Goal: Task Accomplishment & Management: Use online tool/utility

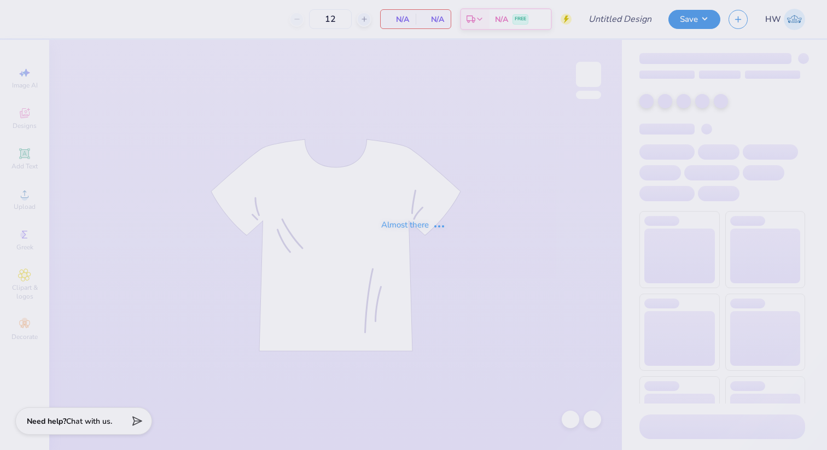
type input "OLAWNpics Fall 2025 Shirt"
type input "50"
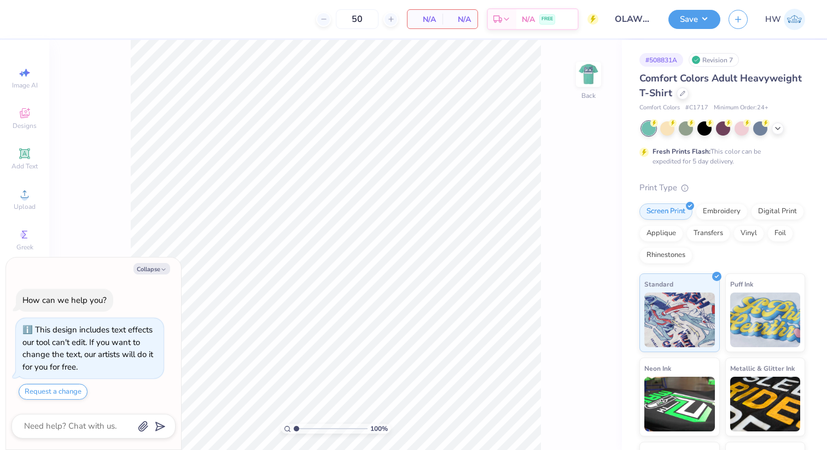
type textarea "x"
click at [294, 428] on input "range" at bounding box center [331, 429] width 74 height 10
drag, startPoint x: 295, startPoint y: 428, endPoint x: 331, endPoint y: 428, distance: 36.1
type input "5.83"
click at [331, 428] on input "range" at bounding box center [331, 429] width 74 height 10
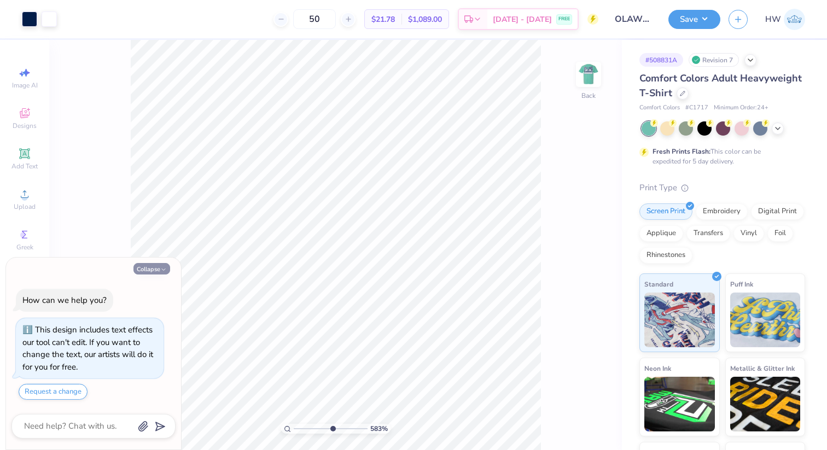
click at [160, 269] on button "Collapse" at bounding box center [151, 268] width 37 height 11
type textarea "x"
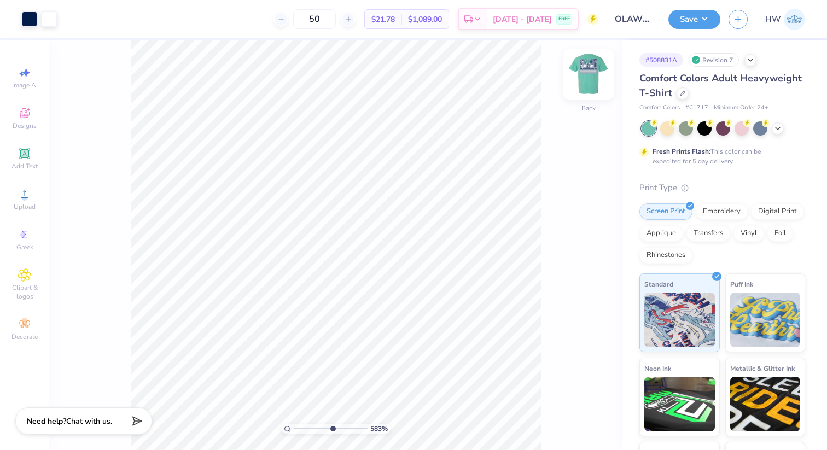
click at [592, 67] on img at bounding box center [589, 75] width 44 height 44
click at [588, 72] on img at bounding box center [589, 75] width 44 height 44
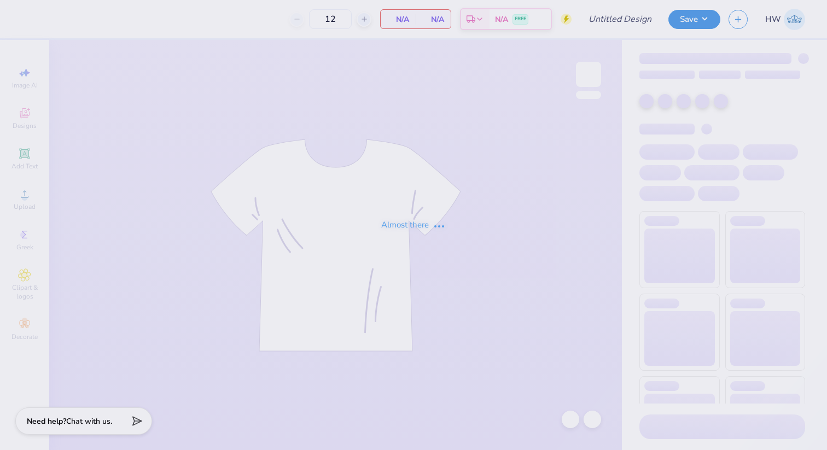
type input "50"
type input "OLAWNpics Fall 2025 Shirt"
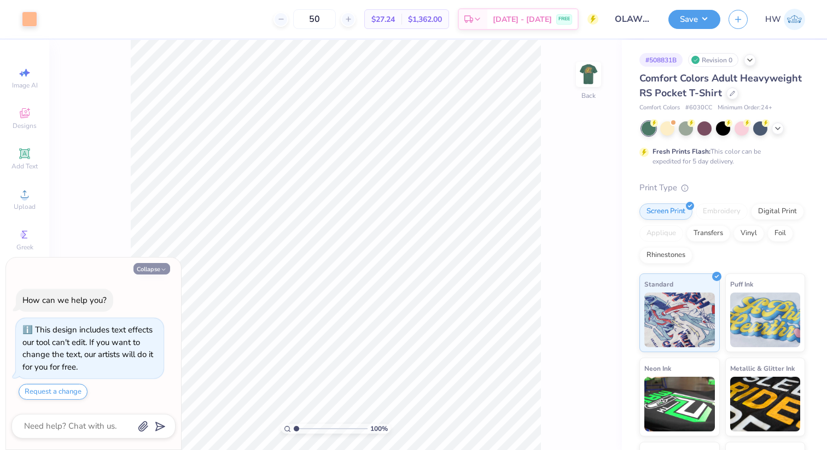
click at [165, 266] on icon "button" at bounding box center [163, 269] width 7 height 7
type textarea "x"
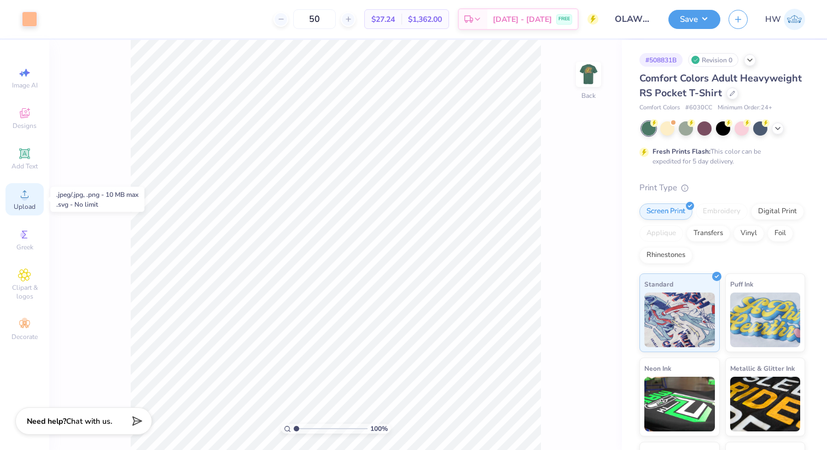
click at [17, 208] on span "Upload" at bounding box center [25, 206] width 22 height 9
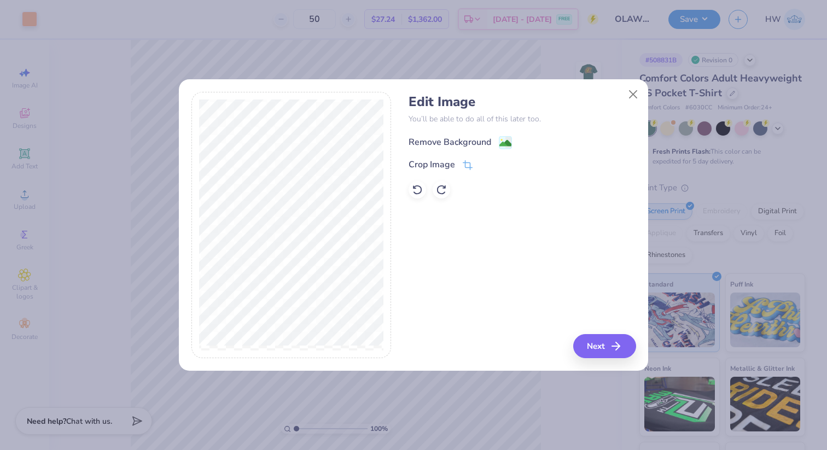
click at [504, 139] on image at bounding box center [505, 143] width 12 height 12
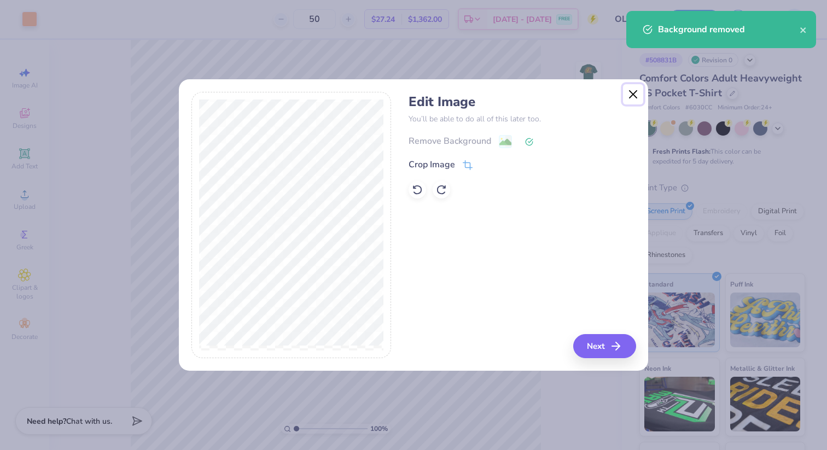
click at [631, 93] on button "Close" at bounding box center [633, 94] width 21 height 21
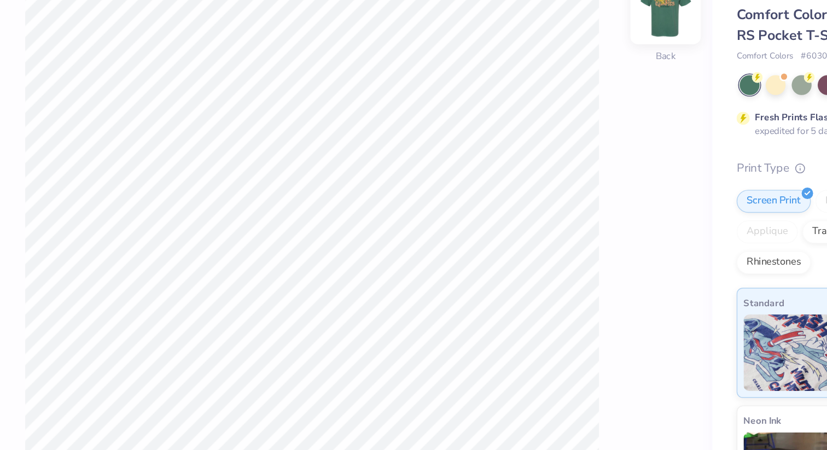
click at [593, 80] on img at bounding box center [589, 75] width 44 height 44
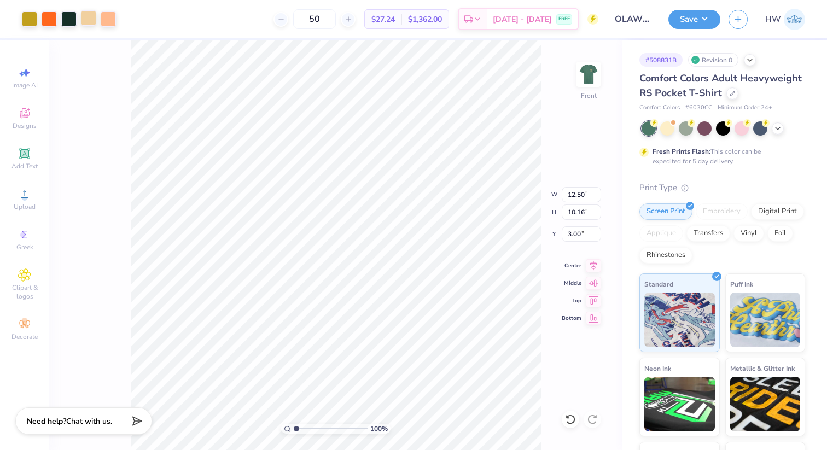
click at [82, 22] on div at bounding box center [88, 17] width 15 height 15
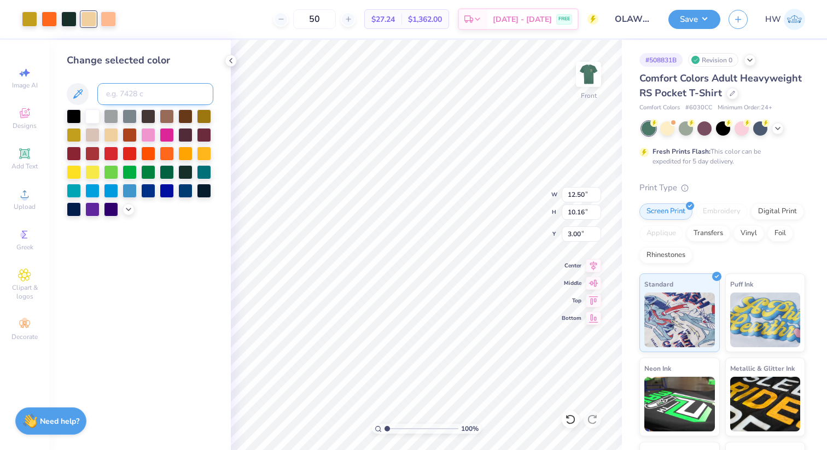
click at [122, 89] on input at bounding box center [155, 94] width 116 height 22
type input "1555"
click at [49, 15] on div at bounding box center [49, 17] width 15 height 15
click at [575, 417] on icon at bounding box center [570, 419] width 11 height 11
click at [595, 422] on icon at bounding box center [591, 420] width 9 height 10
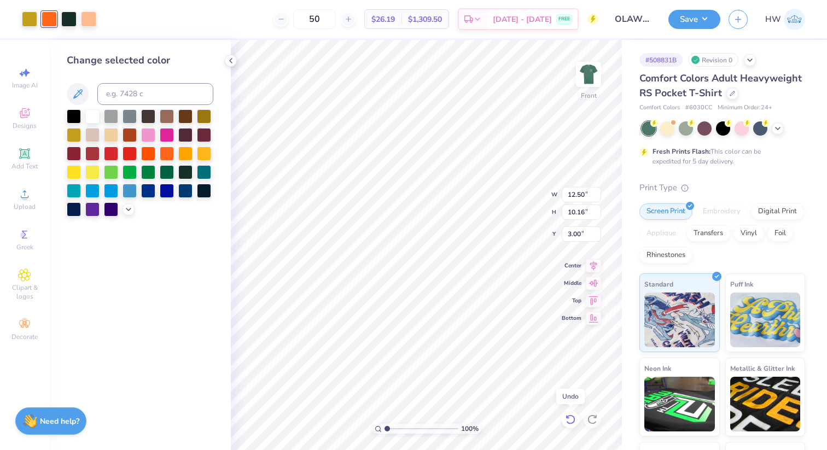
click at [569, 420] on icon at bounding box center [570, 419] width 11 height 11
click at [82, 23] on div at bounding box center [88, 17] width 15 height 15
click at [90, 15] on div at bounding box center [88, 18] width 15 height 15
click at [28, 18] on div at bounding box center [29, 17] width 15 height 15
click at [90, 14] on div at bounding box center [88, 17] width 15 height 15
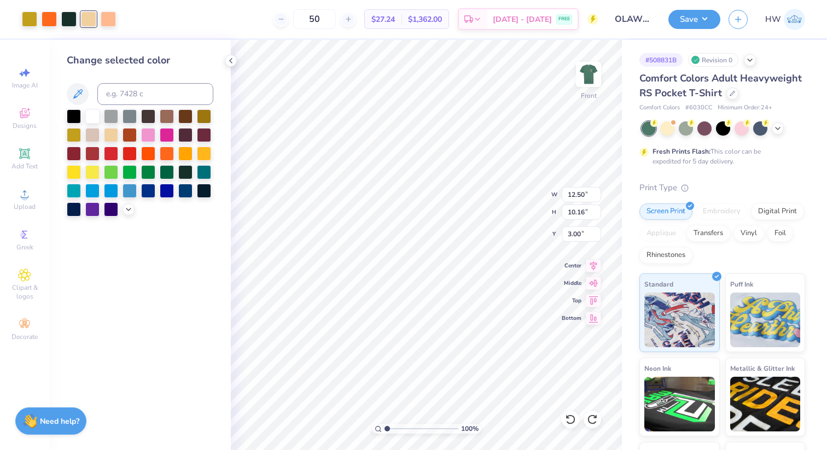
click at [126, 82] on div "Change selected color" at bounding box center [140, 135] width 147 height 164
click at [129, 89] on input at bounding box center [155, 94] width 116 height 22
type input "7753"
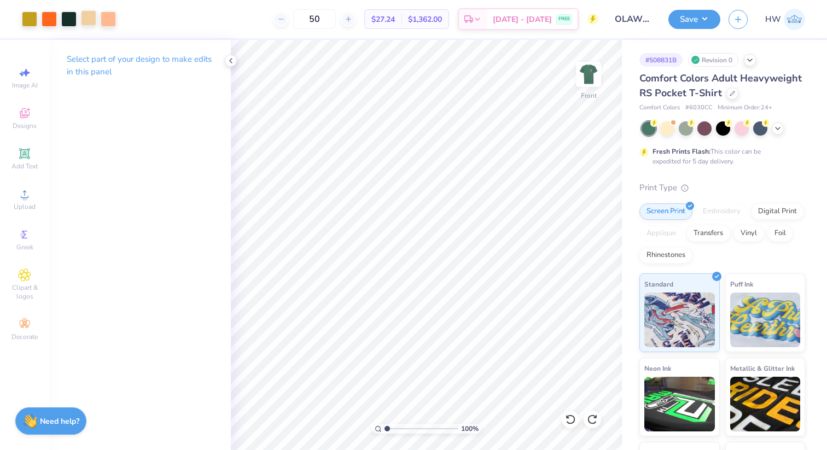
click at [91, 18] on div at bounding box center [88, 17] width 15 height 15
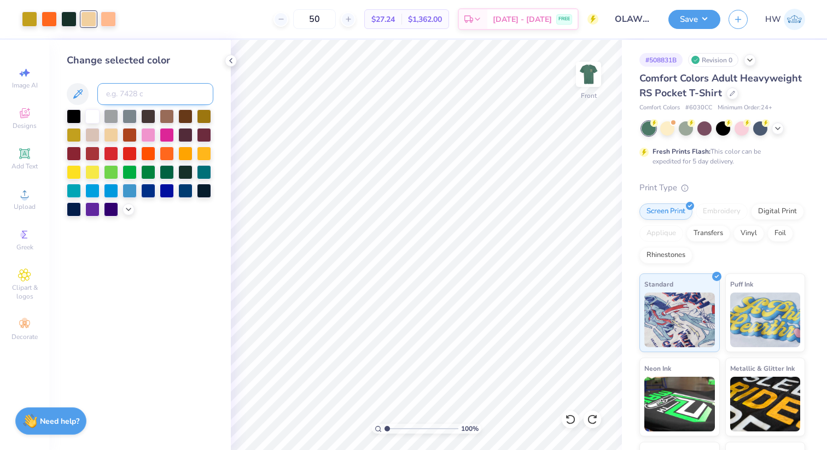
click at [120, 91] on input at bounding box center [155, 94] width 116 height 22
type input "1555"
click at [232, 63] on icon at bounding box center [230, 60] width 9 height 9
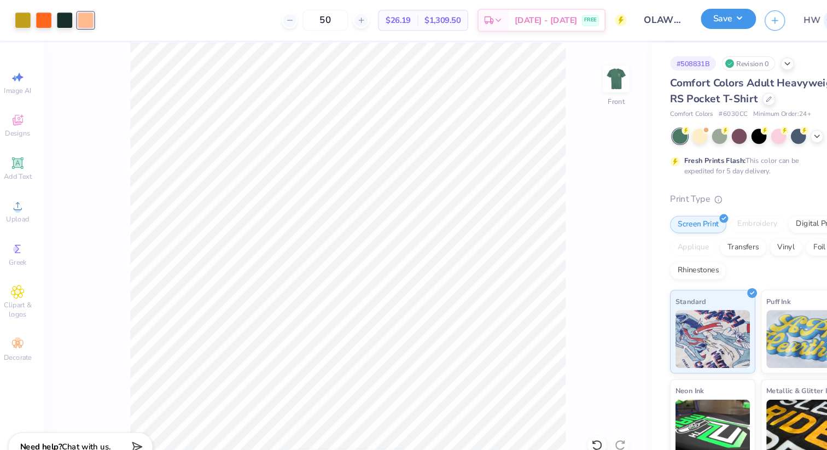
click at [702, 17] on button "Save" at bounding box center [694, 17] width 52 height 19
click at [583, 81] on img at bounding box center [589, 75] width 44 height 44
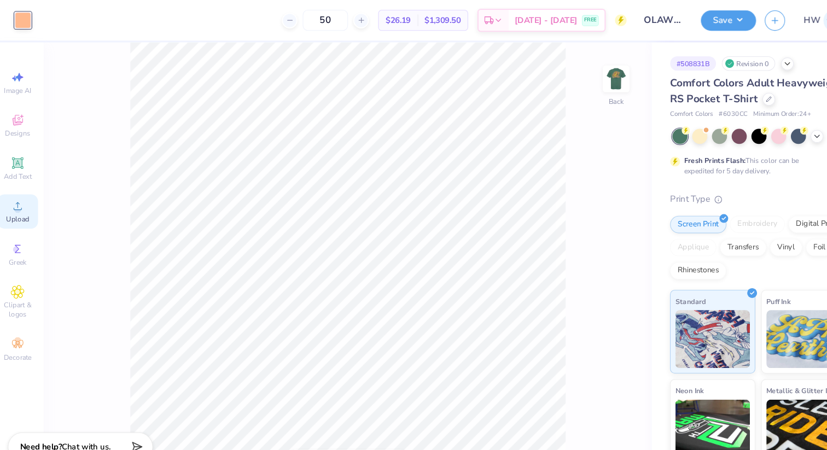
click at [31, 202] on span "Upload" at bounding box center [25, 206] width 22 height 9
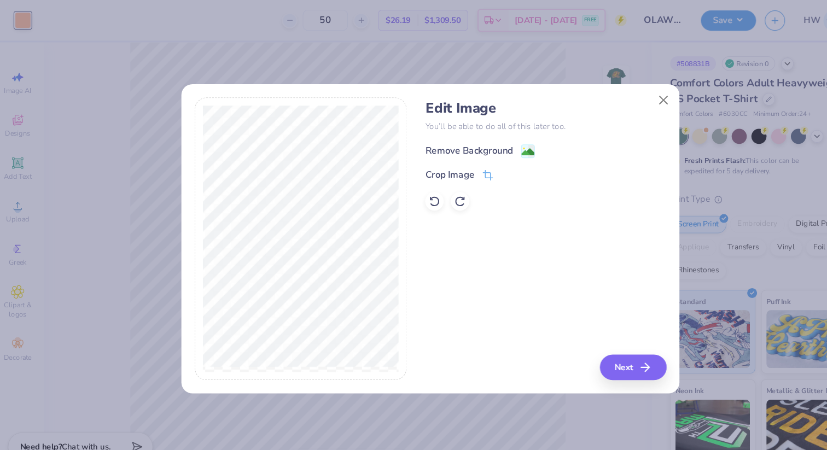
click at [499, 139] on image at bounding box center [505, 143] width 12 height 12
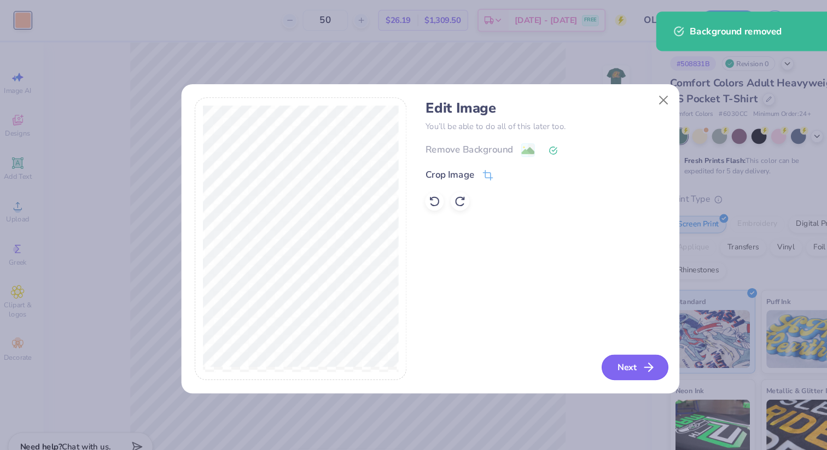
click at [598, 345] on button "Next" at bounding box center [606, 346] width 63 height 24
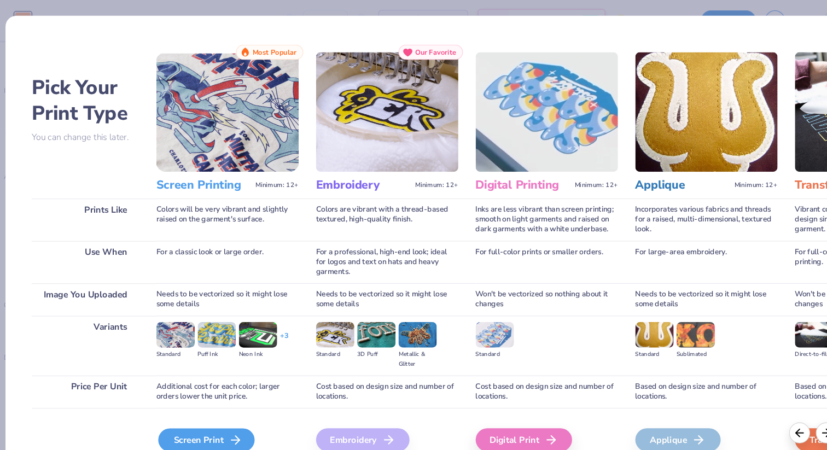
click at [169, 417] on div "Screen Print" at bounding box center [202, 415] width 91 height 22
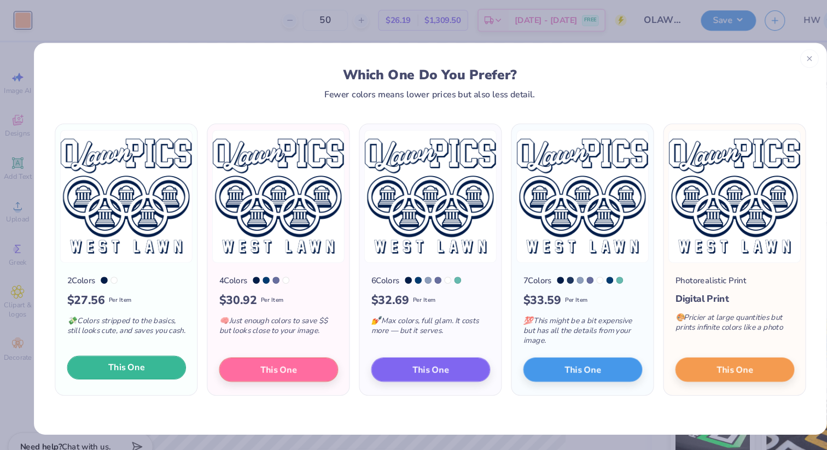
click at [130, 349] on span "This One" at bounding box center [127, 346] width 34 height 13
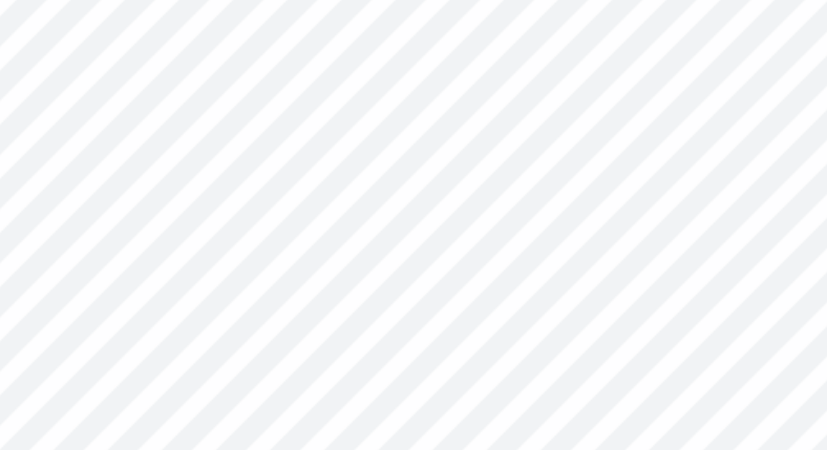
type input "2.83"
type input "0.91"
type input "2.87"
type input "2.52"
type input "1.45"
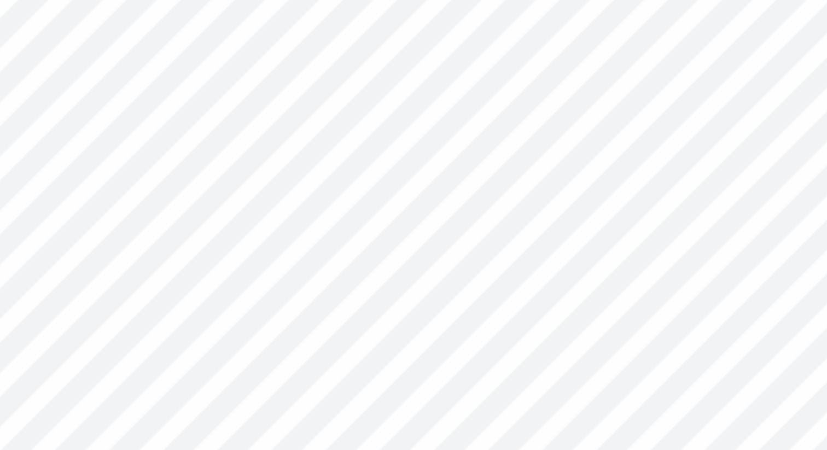
type input "1.27"
type input "3.15"
type input "2.77"
type input "3.35"
type input "2.94"
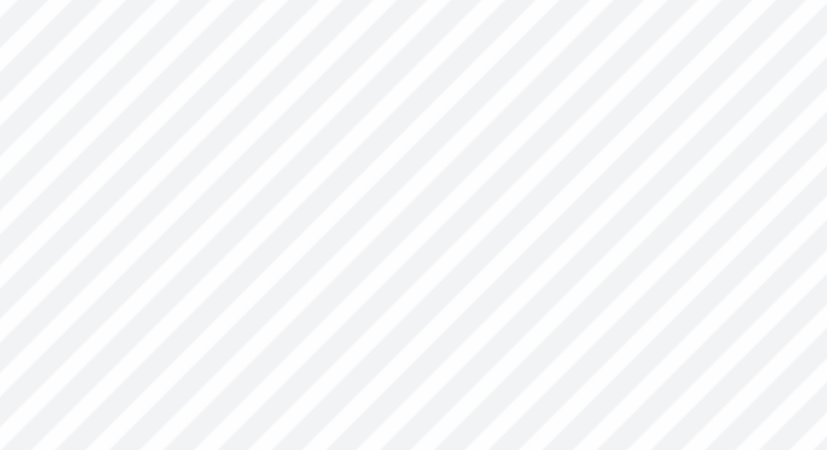
type input "3.42"
type input "3.00"
type input "3.45"
type input "3.03"
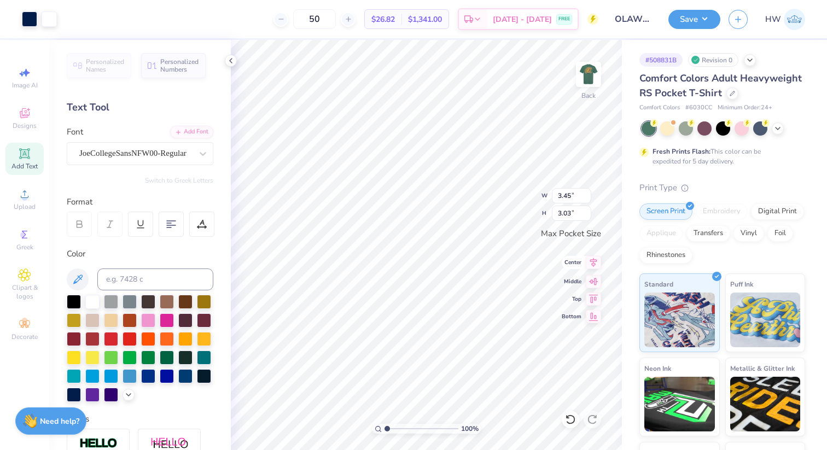
click at [591, 265] on icon at bounding box center [593, 262] width 15 height 13
click at [593, 262] on icon at bounding box center [593, 262] width 15 height 13
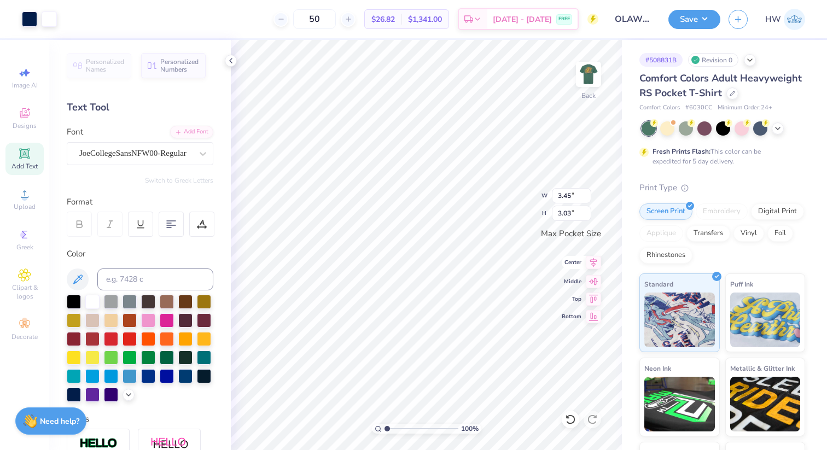
click at [593, 261] on icon at bounding box center [593, 262] width 15 height 13
click at [731, 90] on icon at bounding box center [732, 92] width 5 height 5
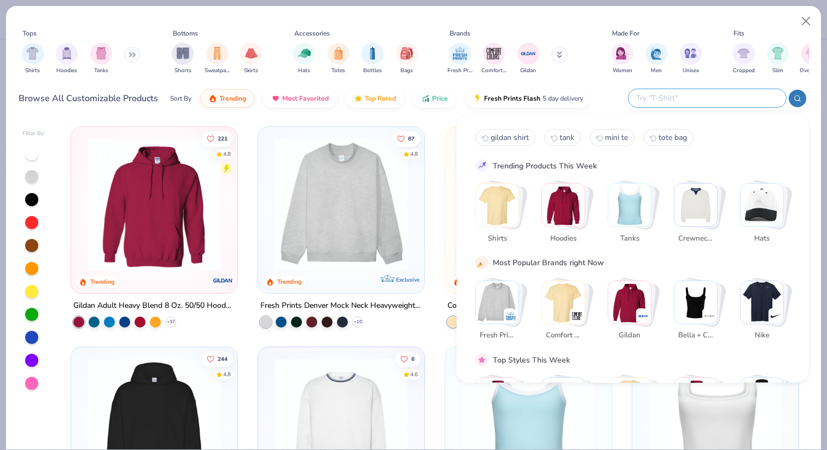
click at [708, 100] on input "text" at bounding box center [706, 98] width 143 height 13
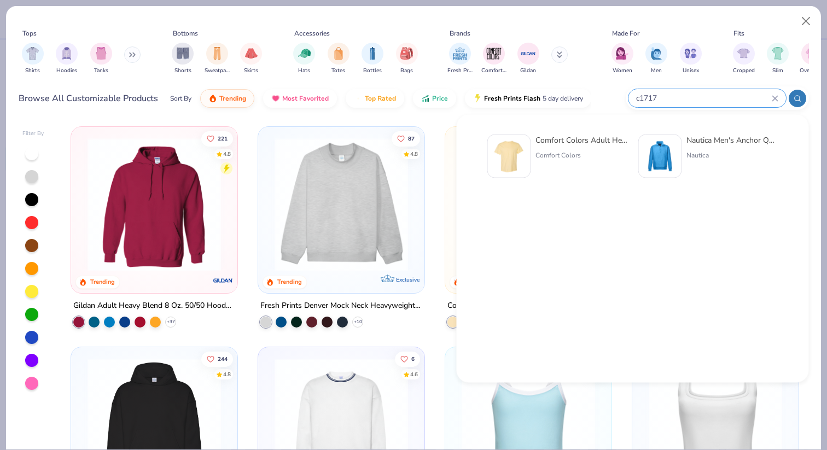
type input "c1717"
click at [519, 162] on img at bounding box center [509, 156] width 34 height 34
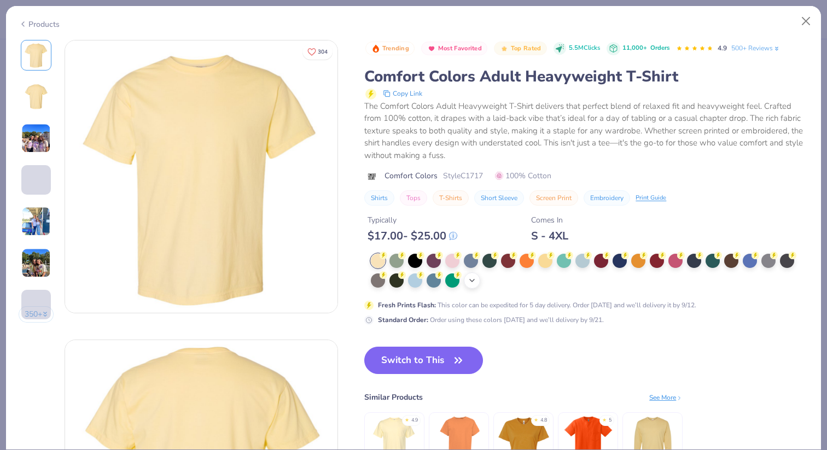
click at [469, 282] on icon at bounding box center [472, 280] width 9 height 9
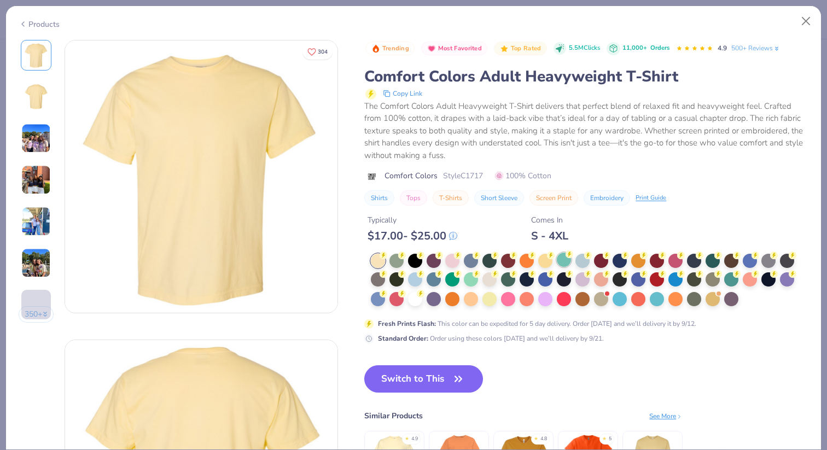
click at [568, 263] on div at bounding box center [564, 260] width 14 height 14
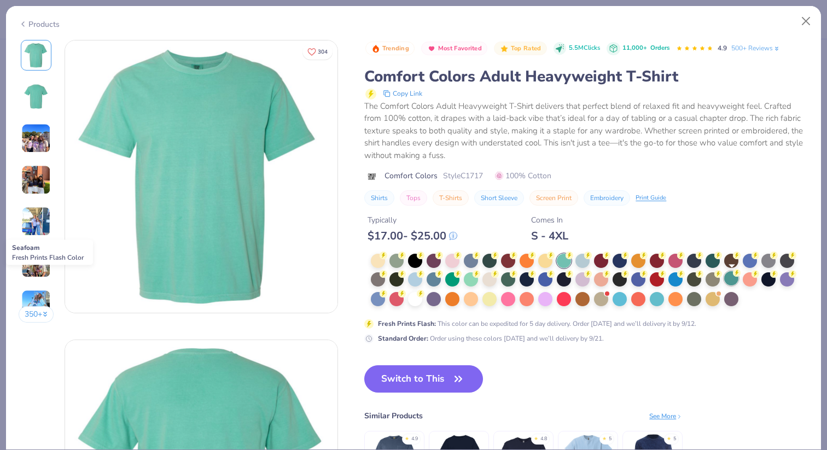
click at [731, 282] on div at bounding box center [731, 278] width 14 height 14
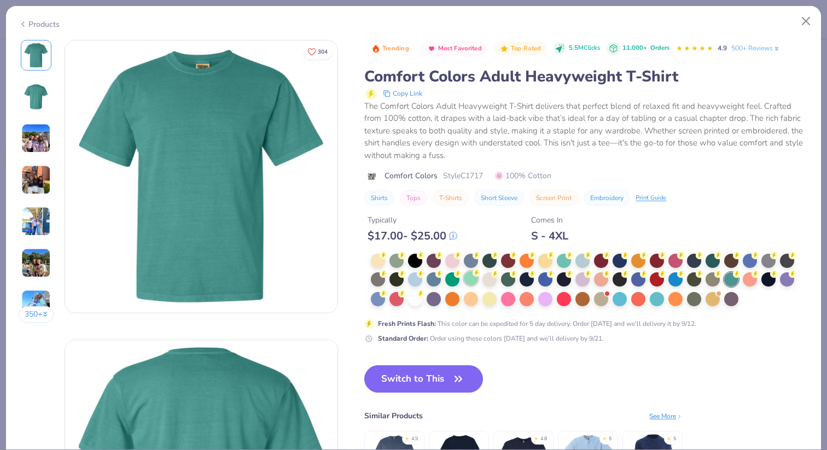
click at [467, 282] on div at bounding box center [471, 278] width 14 height 14
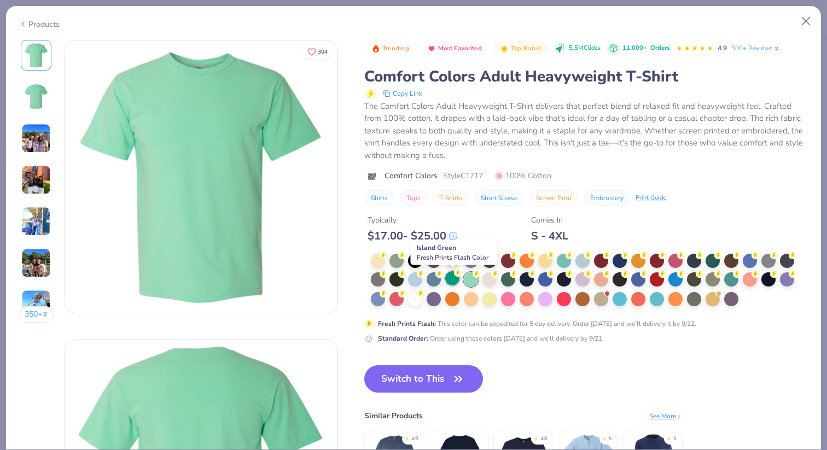
click at [449, 282] on div at bounding box center [452, 278] width 14 height 14
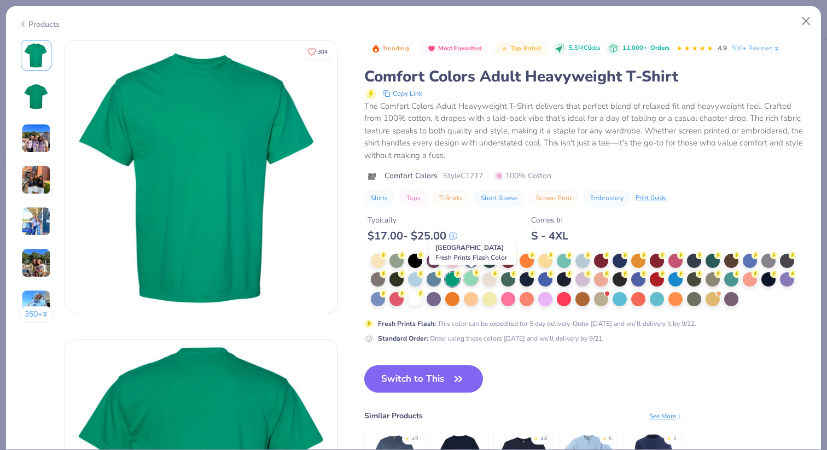
click at [474, 283] on div at bounding box center [471, 278] width 14 height 14
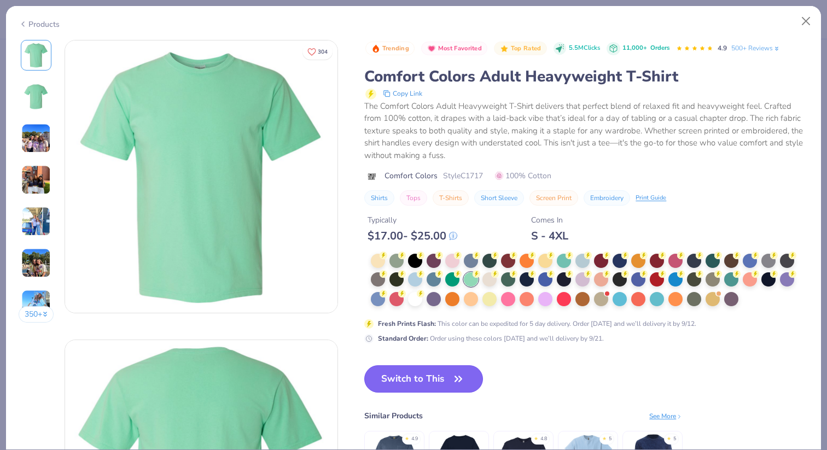
click at [435, 386] on button "Switch to This" at bounding box center [423, 378] width 119 height 27
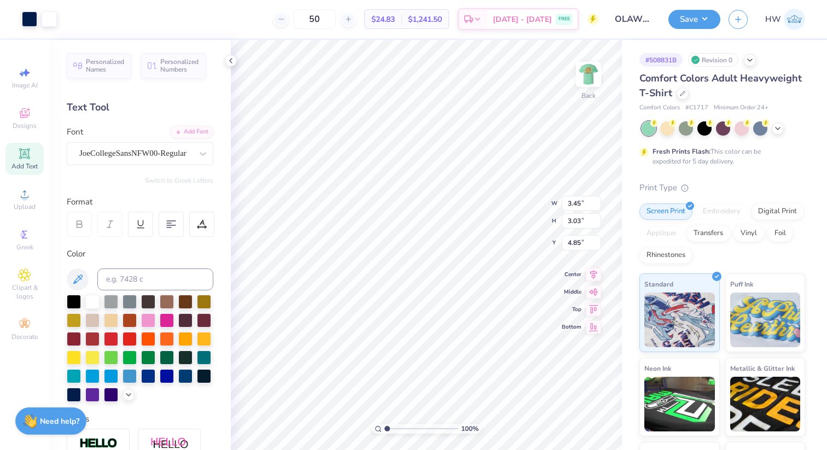
type input "3.00"
click at [596, 76] on img at bounding box center [589, 75] width 44 height 44
click at [88, 22] on div at bounding box center [88, 17] width 15 height 15
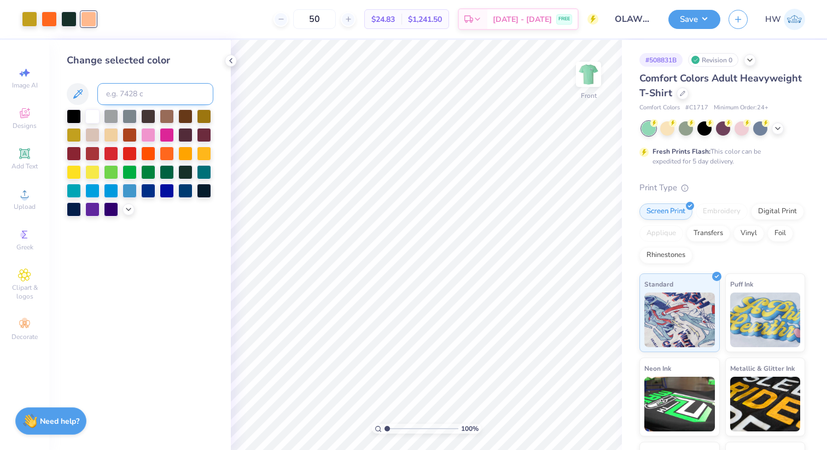
click at [140, 90] on input at bounding box center [155, 94] width 116 height 22
type input "155"
click at [114, 133] on div at bounding box center [111, 134] width 14 height 14
click at [130, 209] on icon at bounding box center [128, 208] width 9 height 9
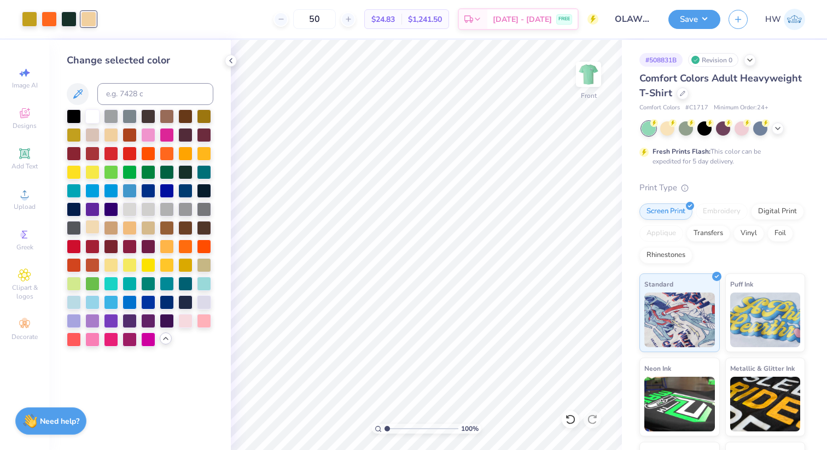
click at [91, 226] on div at bounding box center [92, 227] width 14 height 14
click at [92, 228] on div at bounding box center [92, 227] width 14 height 14
click at [234, 61] on icon at bounding box center [230, 60] width 9 height 9
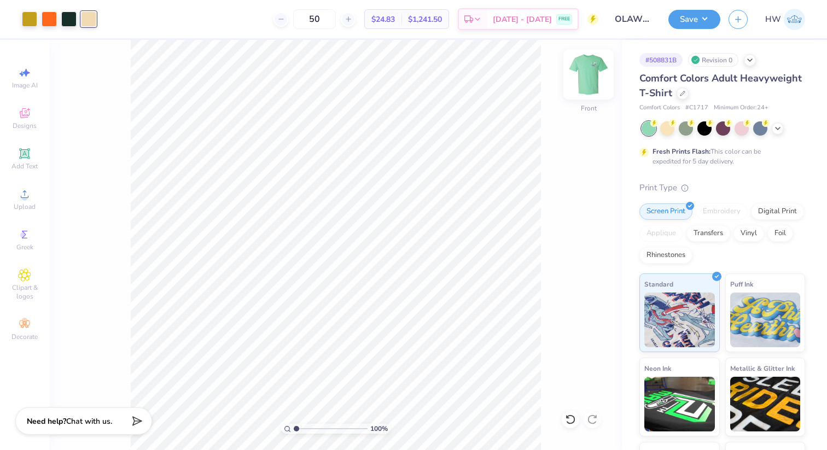
click at [587, 80] on img at bounding box center [589, 75] width 44 height 44
click at [703, 23] on button "Save" at bounding box center [694, 17] width 52 height 19
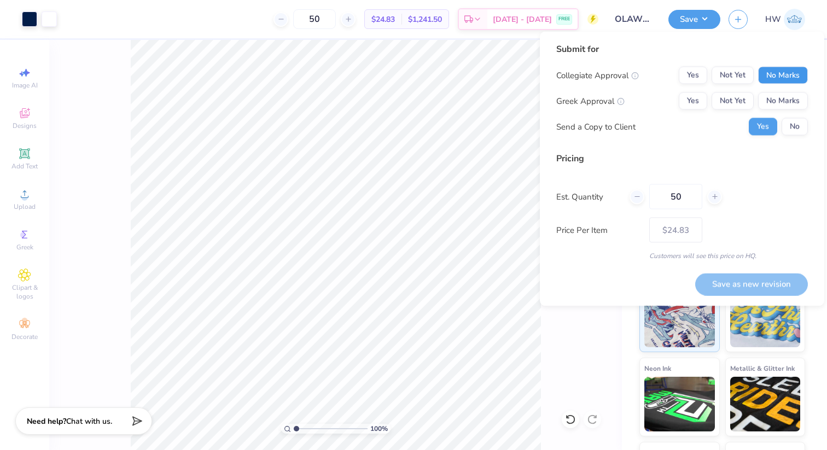
click at [782, 77] on button "No Marks" at bounding box center [783, 76] width 50 height 18
click at [783, 99] on button "No Marks" at bounding box center [783, 101] width 50 height 18
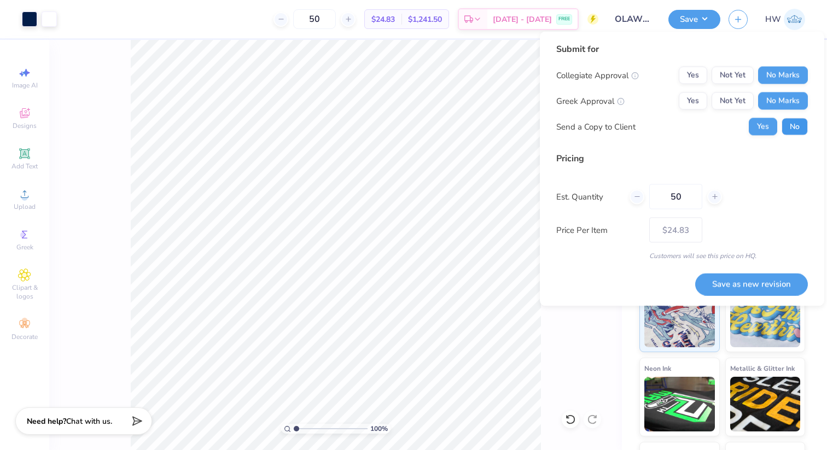
click at [790, 123] on button "No" at bounding box center [795, 127] width 26 height 18
click at [716, 197] on icon at bounding box center [715, 197] width 8 height 8
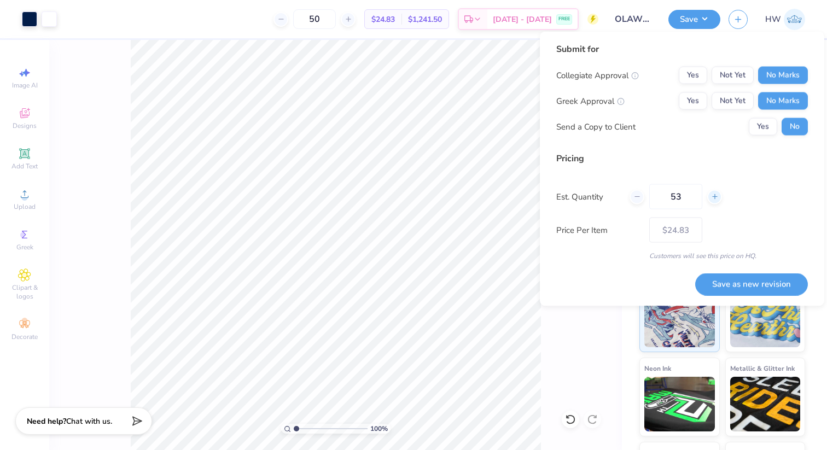
type input "54"
click at [738, 276] on button "Save as new revision" at bounding box center [751, 284] width 113 height 22
type input "$24.54"
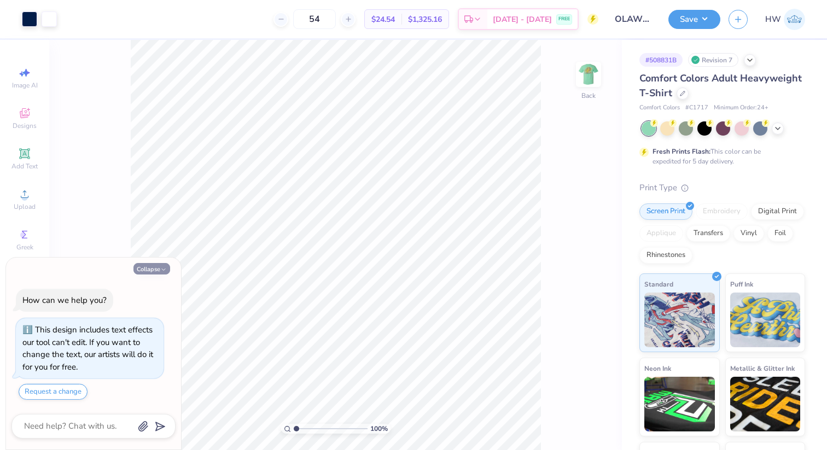
click at [143, 269] on button "Collapse" at bounding box center [151, 268] width 37 height 11
type textarea "x"
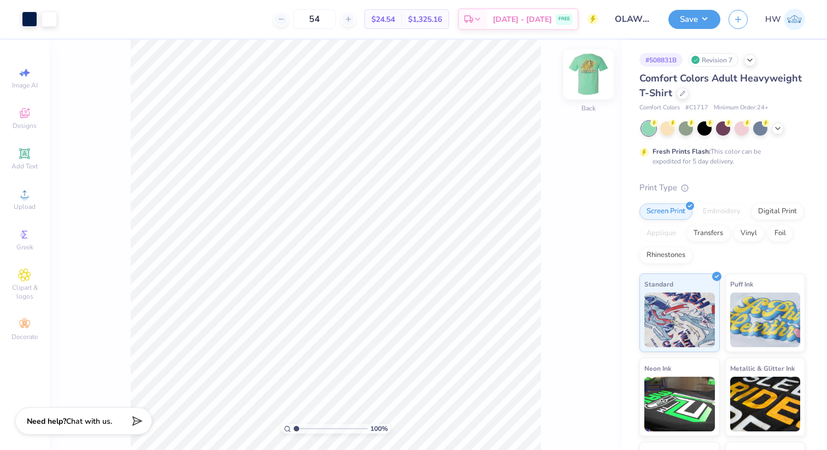
click at [588, 79] on img at bounding box center [589, 75] width 44 height 44
click at [29, 17] on div at bounding box center [29, 17] width 15 height 15
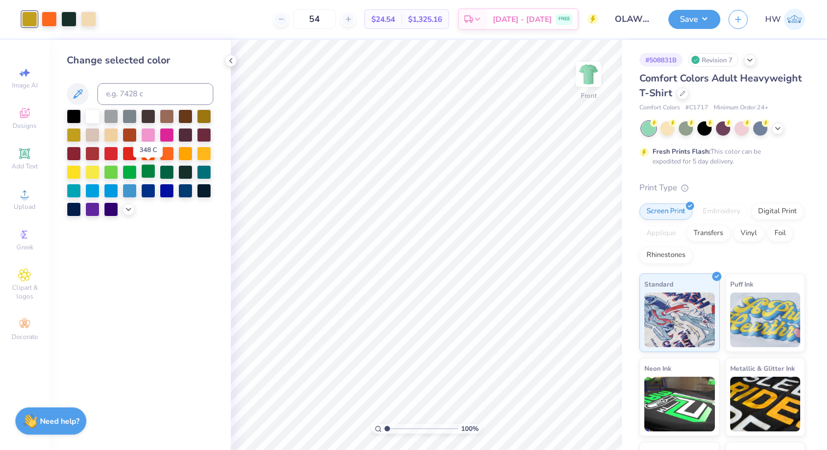
click at [150, 171] on div at bounding box center [148, 171] width 14 height 14
click at [569, 420] on icon at bounding box center [570, 419] width 11 height 11
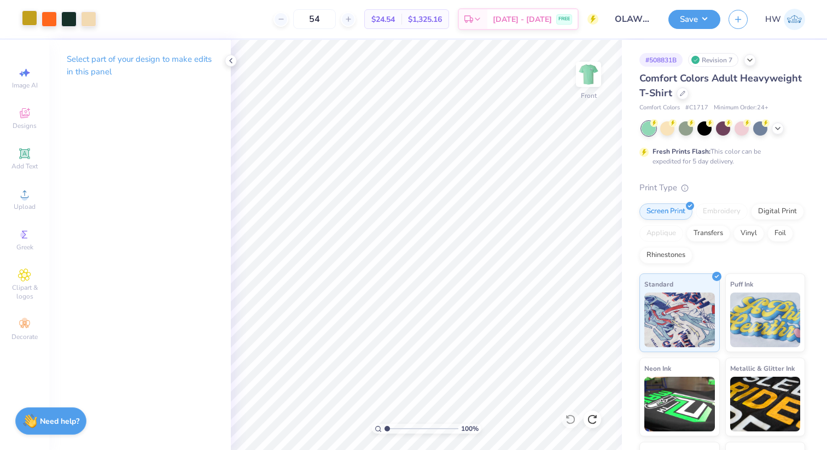
click at [27, 23] on div at bounding box center [29, 17] width 15 height 15
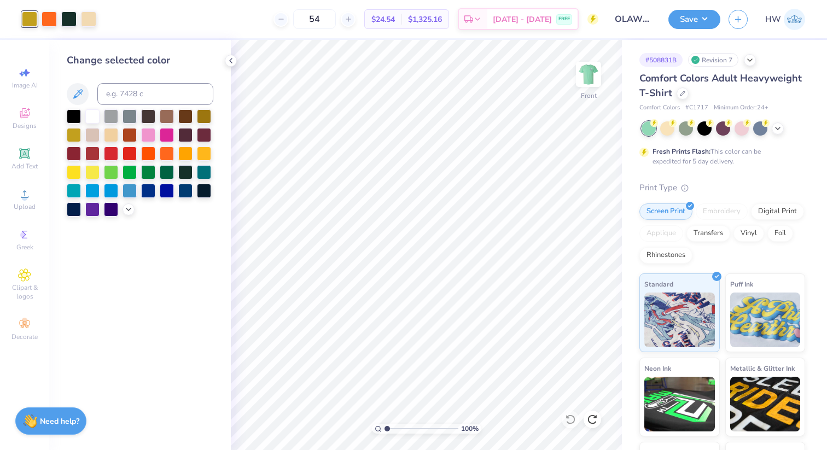
click at [121, 209] on div at bounding box center [140, 162] width 147 height 107
click at [126, 210] on icon at bounding box center [128, 208] width 9 height 9
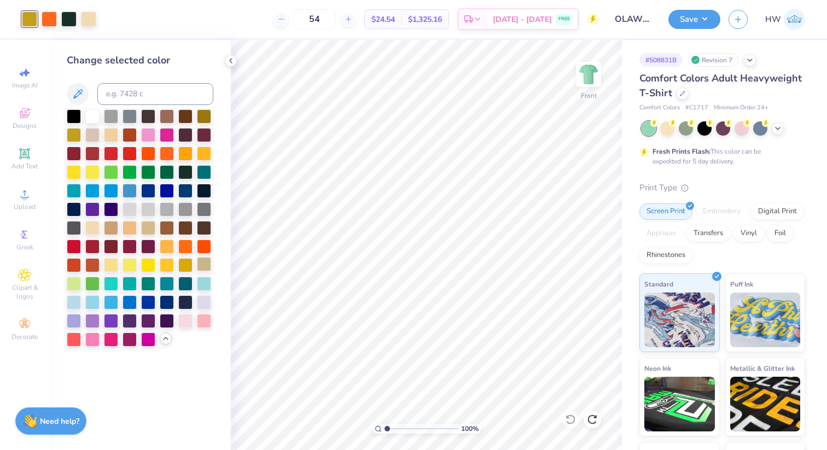
click at [210, 266] on div at bounding box center [204, 264] width 14 height 14
click at [90, 282] on div at bounding box center [92, 283] width 14 height 14
click at [74, 284] on div at bounding box center [74, 283] width 14 height 14
click at [85, 284] on div at bounding box center [92, 283] width 14 height 14
click at [152, 284] on div at bounding box center [148, 283] width 14 height 14
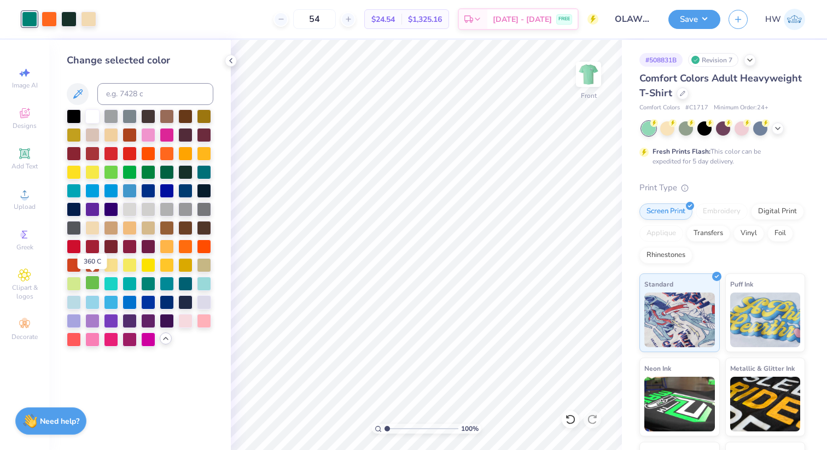
click at [90, 283] on div at bounding box center [92, 283] width 14 height 14
click at [110, 172] on div at bounding box center [111, 171] width 14 height 14
click at [148, 285] on div at bounding box center [148, 283] width 14 height 14
click at [96, 282] on div at bounding box center [92, 283] width 14 height 14
click at [74, 138] on div at bounding box center [74, 134] width 14 height 14
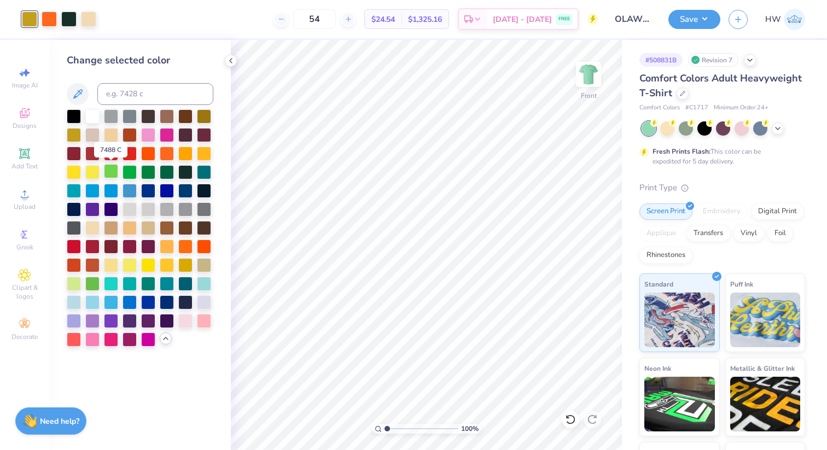
click at [110, 175] on div at bounding box center [111, 171] width 14 height 14
click at [129, 177] on div at bounding box center [130, 171] width 14 height 14
click at [149, 170] on div at bounding box center [148, 171] width 14 height 14
click at [200, 170] on div at bounding box center [204, 171] width 14 height 14
click at [74, 191] on div at bounding box center [74, 190] width 14 height 14
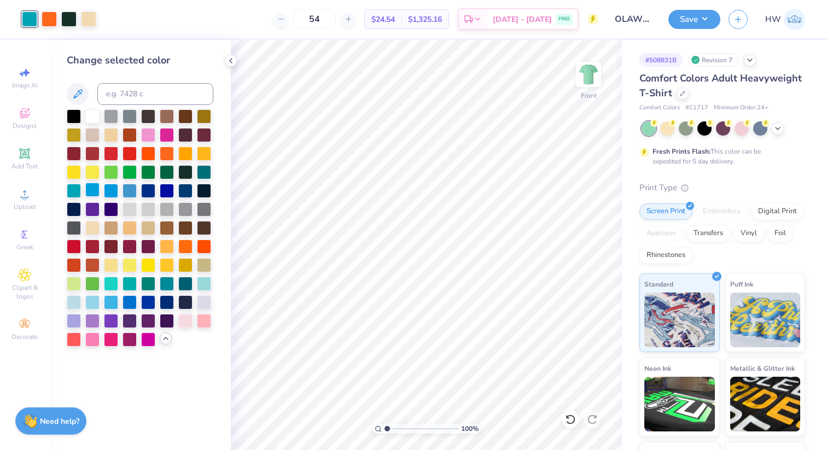
click at [94, 191] on div at bounding box center [92, 190] width 14 height 14
click at [94, 281] on div at bounding box center [92, 283] width 14 height 14
click at [73, 134] on div at bounding box center [74, 134] width 14 height 14
click at [74, 283] on div at bounding box center [74, 283] width 14 height 14
click at [86, 283] on div at bounding box center [92, 283] width 14 height 14
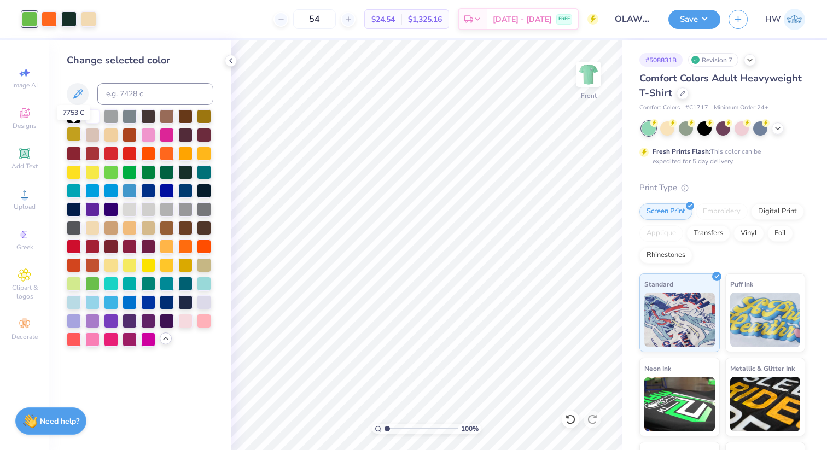
click at [70, 134] on div at bounding box center [74, 134] width 14 height 14
type input "1.74"
click at [392, 429] on input "range" at bounding box center [422, 429] width 74 height 10
click at [93, 284] on div at bounding box center [92, 283] width 14 height 14
click at [573, 420] on icon at bounding box center [570, 419] width 11 height 11
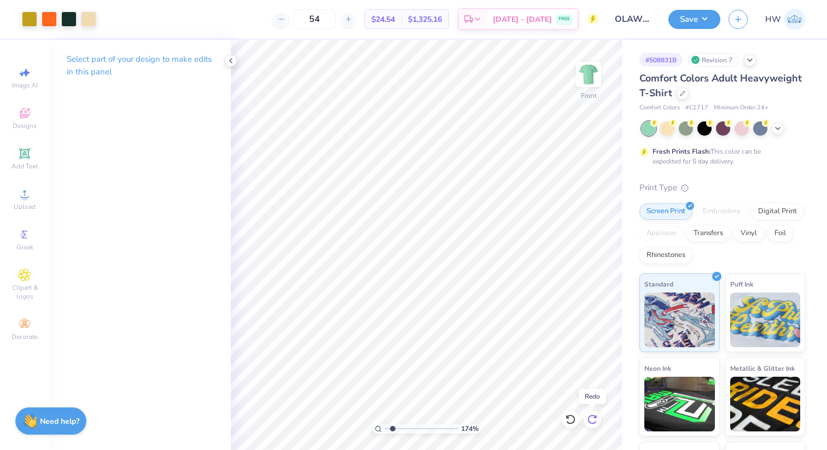
click at [595, 420] on icon at bounding box center [592, 419] width 11 height 11
click at [700, 27] on div "Save" at bounding box center [694, 19] width 52 height 19
click at [688, 14] on button "Save" at bounding box center [694, 17] width 52 height 19
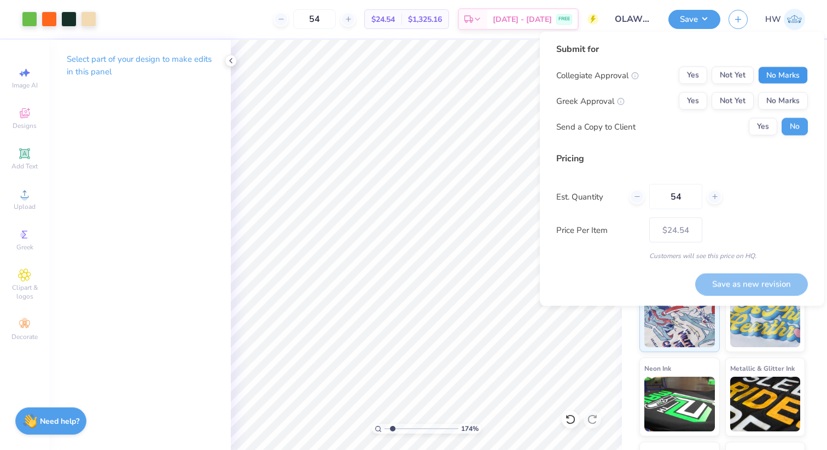
click at [764, 82] on button "No Marks" at bounding box center [783, 76] width 50 height 18
click at [765, 97] on button "No Marks" at bounding box center [783, 101] width 50 height 18
click at [741, 273] on button "Save as new revision" at bounding box center [751, 284] width 113 height 22
type input "$24.54"
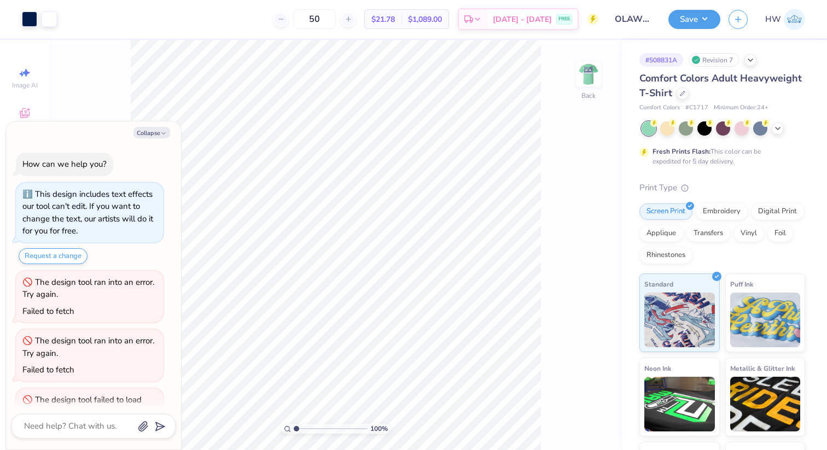
scroll to position [208, 0]
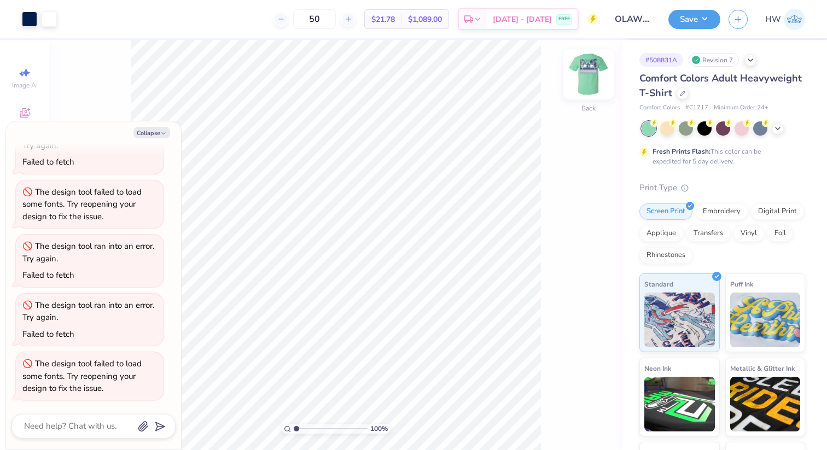
click at [603, 85] on img at bounding box center [589, 75] width 44 height 44
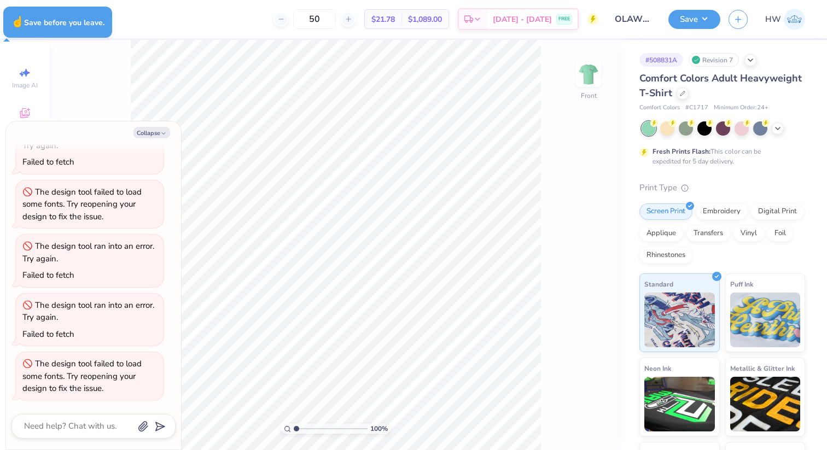
type textarea "x"
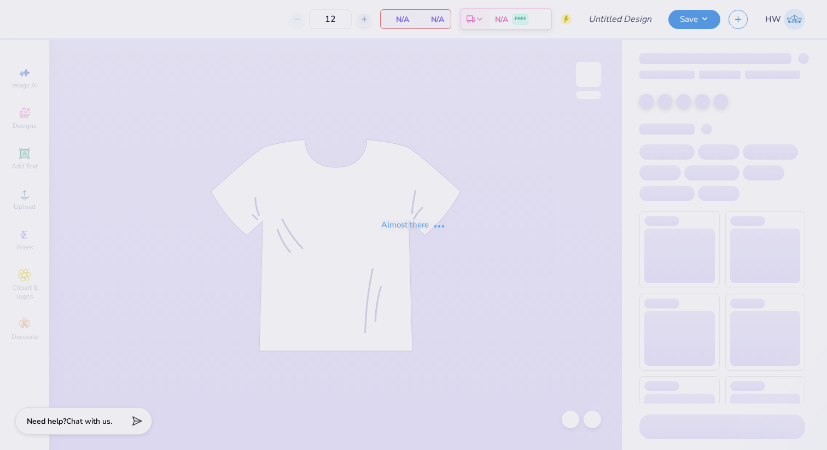
type input "OLAWNpics Fall 2025 Shirt"
type input "54"
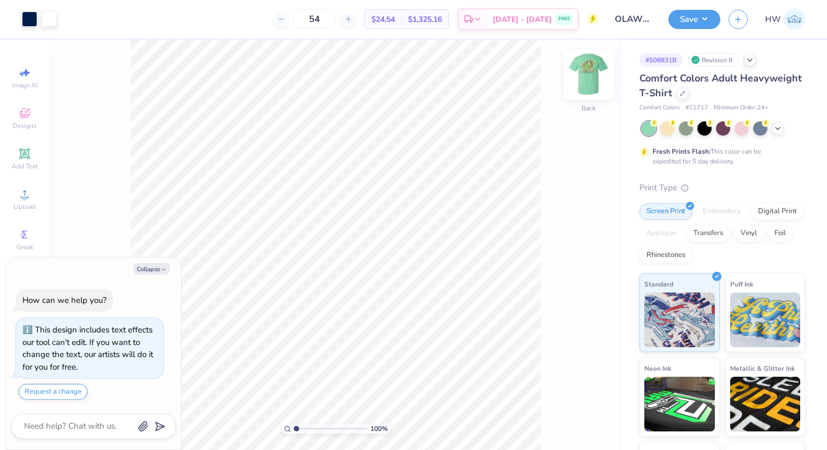
click at [593, 69] on img at bounding box center [589, 75] width 44 height 44
click at [88, 24] on div at bounding box center [88, 17] width 15 height 15
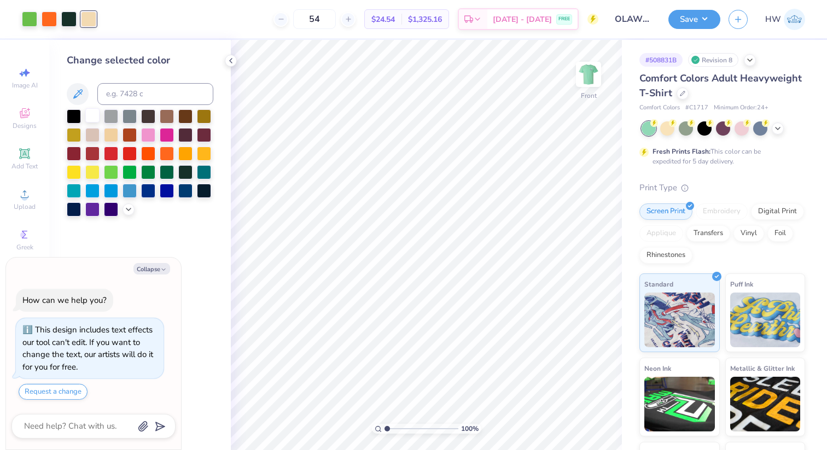
click at [91, 113] on div at bounding box center [92, 115] width 14 height 14
click at [704, 19] on button "Save" at bounding box center [694, 17] width 52 height 19
type textarea "x"
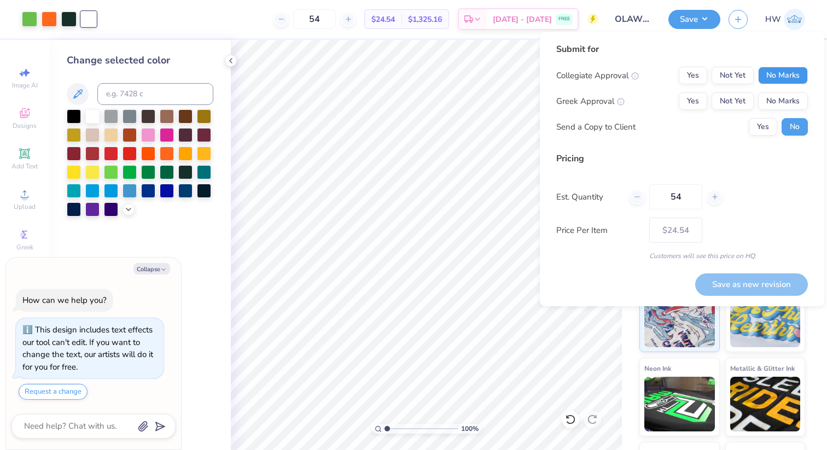
click at [772, 72] on button "No Marks" at bounding box center [783, 76] width 50 height 18
click at [772, 91] on div "Collegiate Approval Yes Not Yet No Marks Greek Approval Yes Not Yet No Marks Se…" at bounding box center [682, 101] width 252 height 69
click at [774, 102] on button "No Marks" at bounding box center [783, 101] width 50 height 18
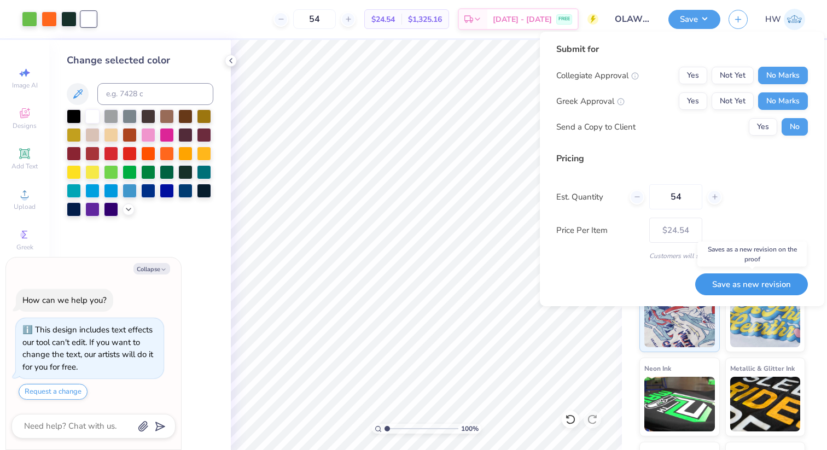
click at [770, 288] on button "Save as new revision" at bounding box center [751, 284] width 113 height 22
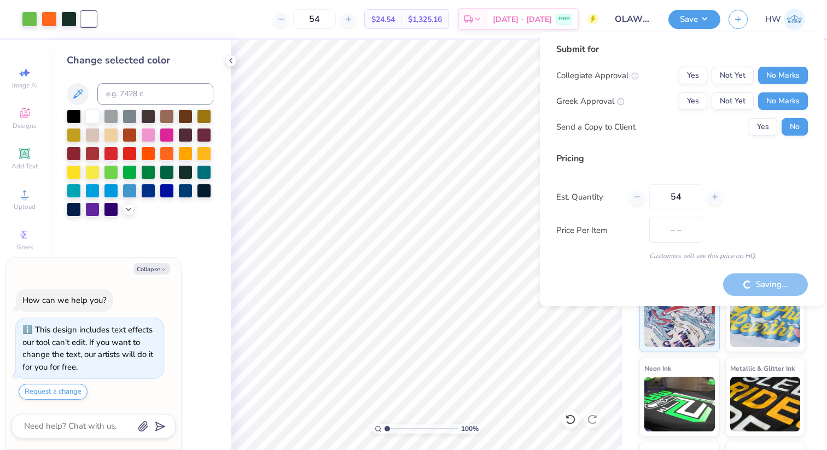
type input "$24.54"
type textarea "x"
